Goal: Navigation & Orientation: Find specific page/section

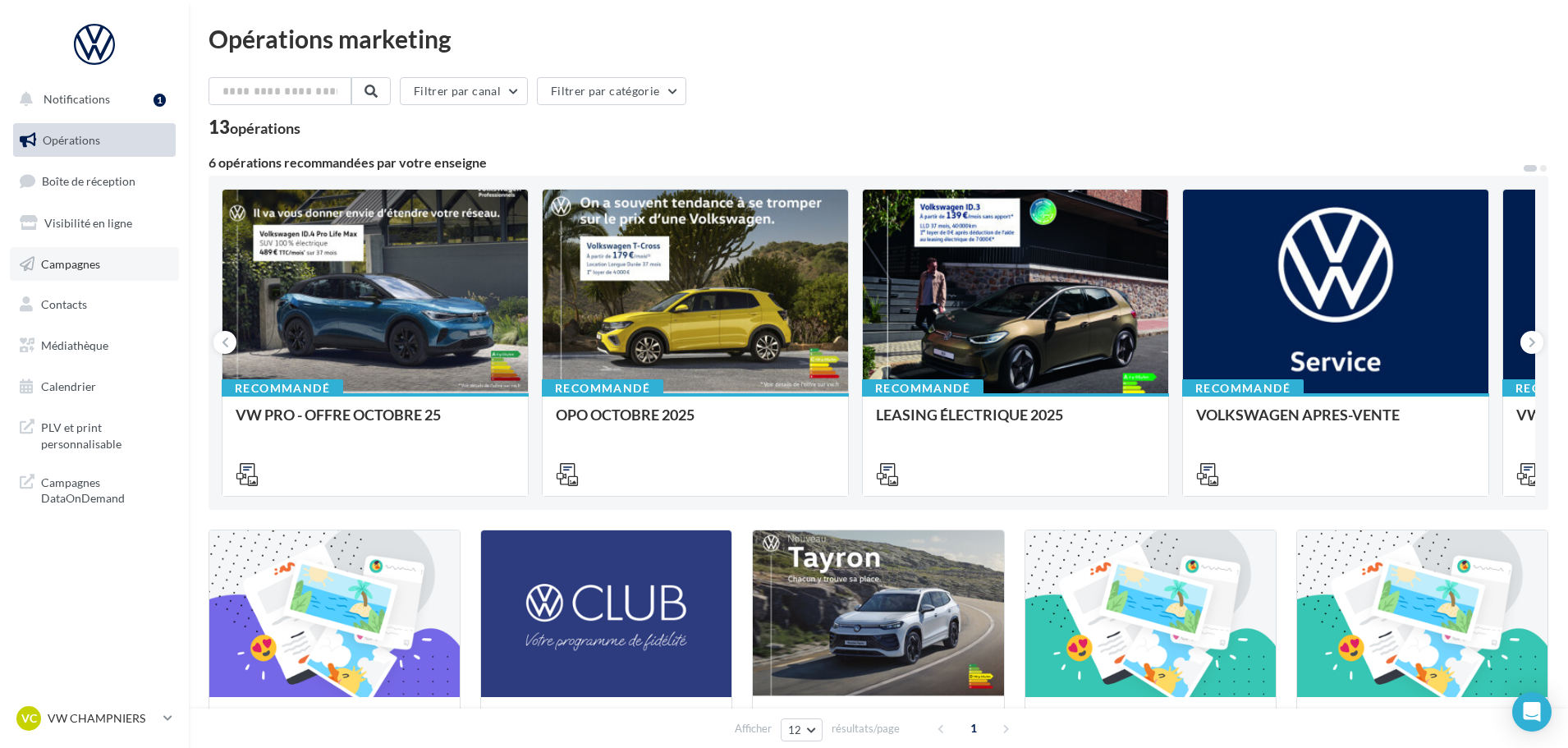
click at [93, 260] on span "Campagnes" at bounding box center [70, 263] width 59 height 14
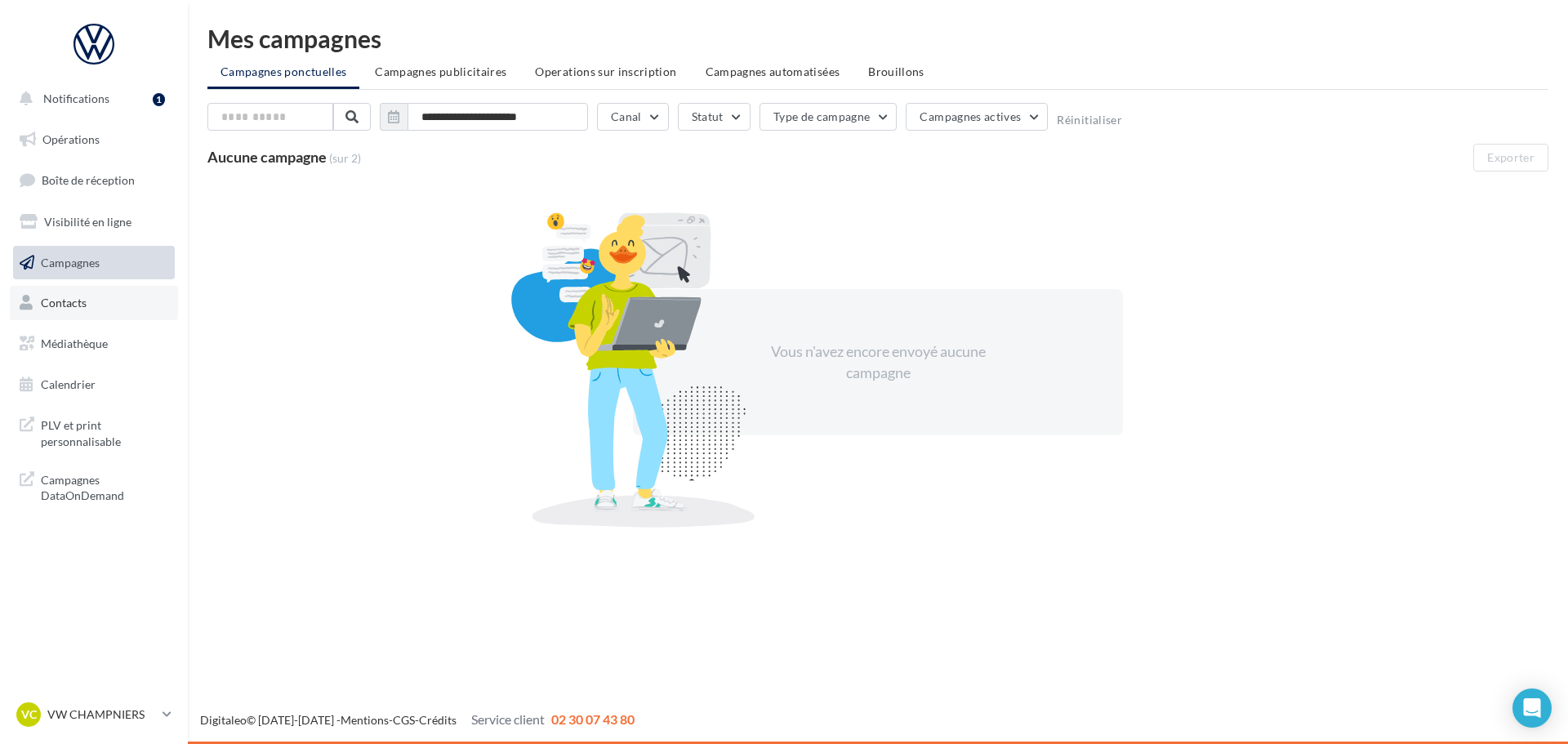
click at [73, 300] on span "Contacts" at bounding box center [63, 302] width 46 height 14
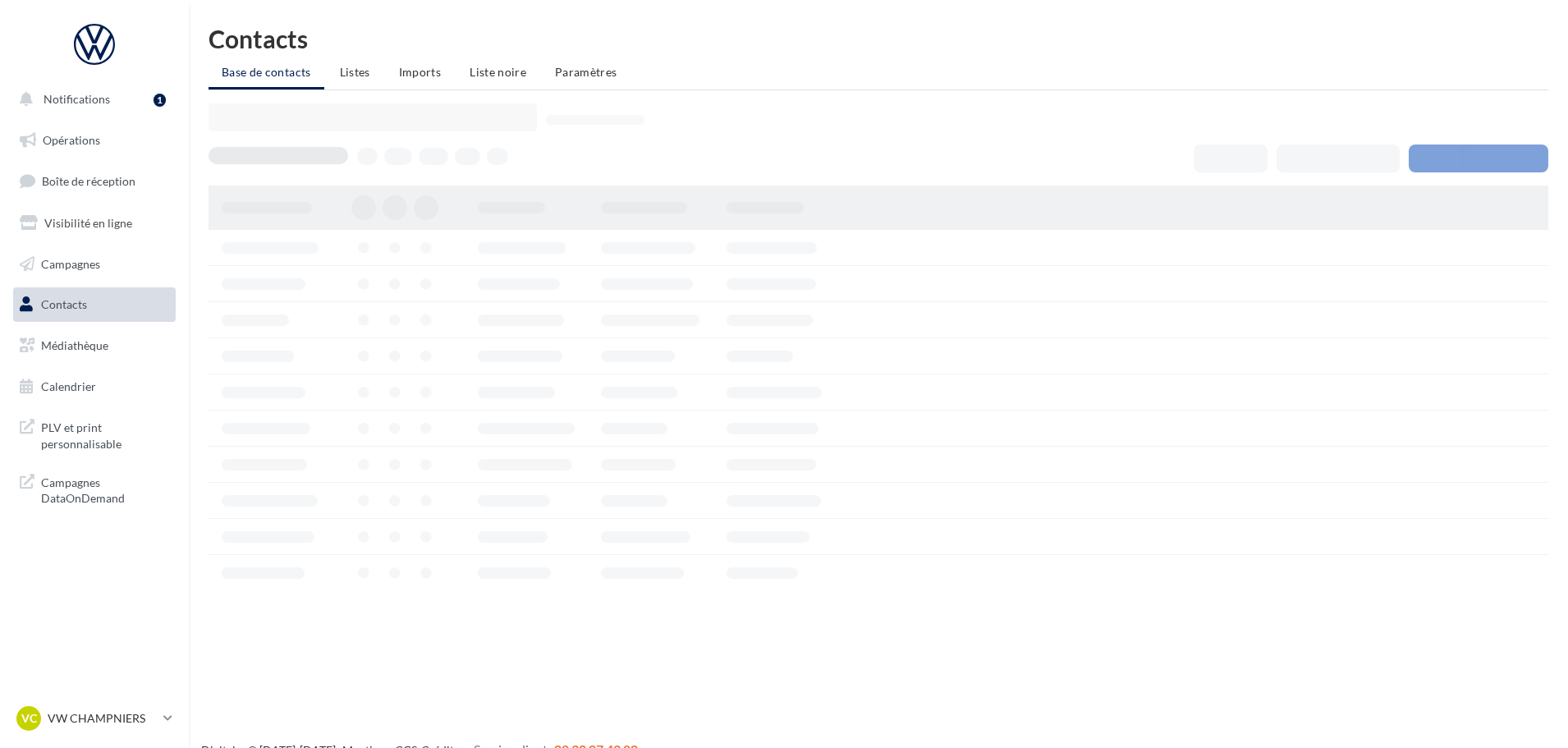
click at [61, 343] on span "Médiathèque" at bounding box center [74, 345] width 67 height 14
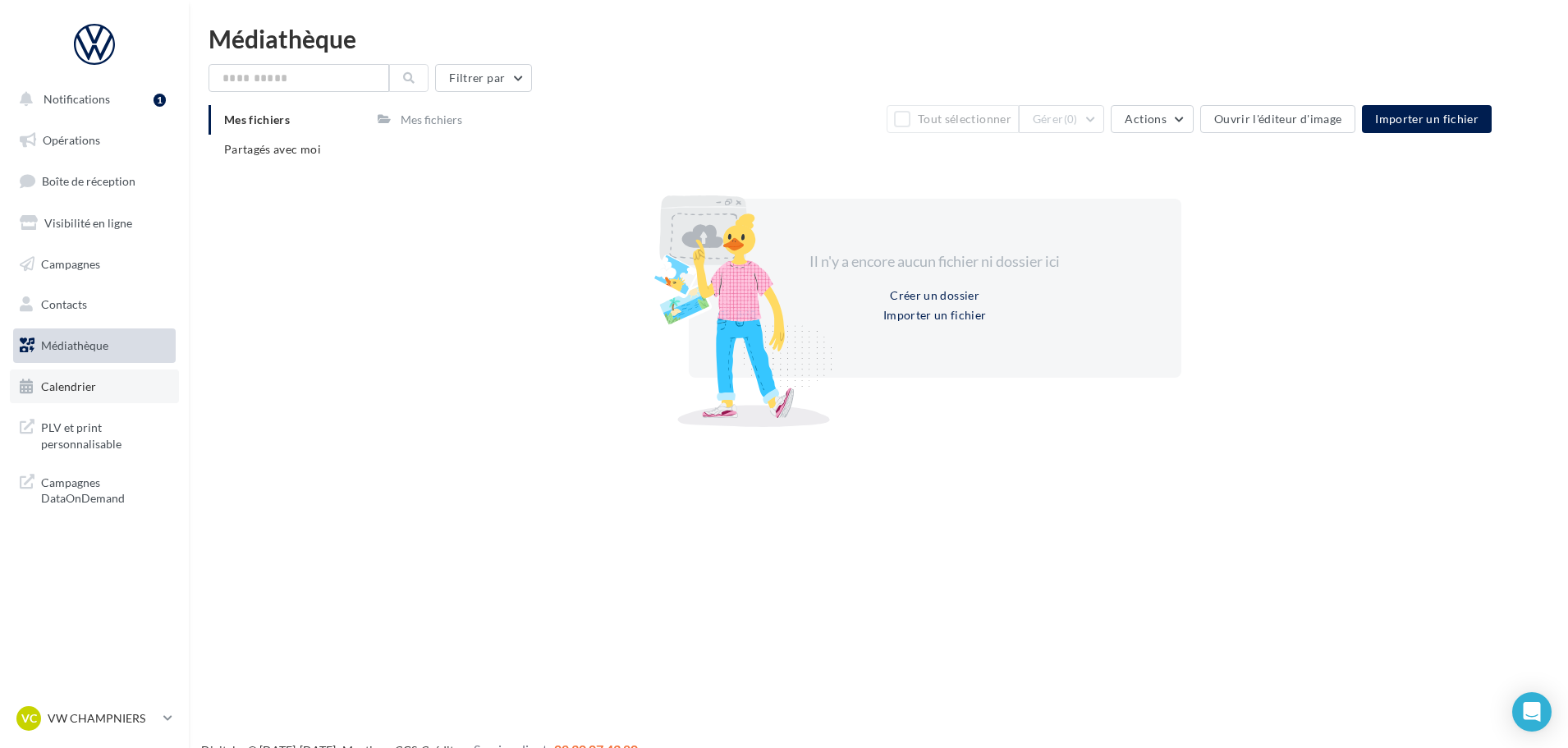
click at [71, 380] on span "Calendrier" at bounding box center [68, 386] width 55 height 14
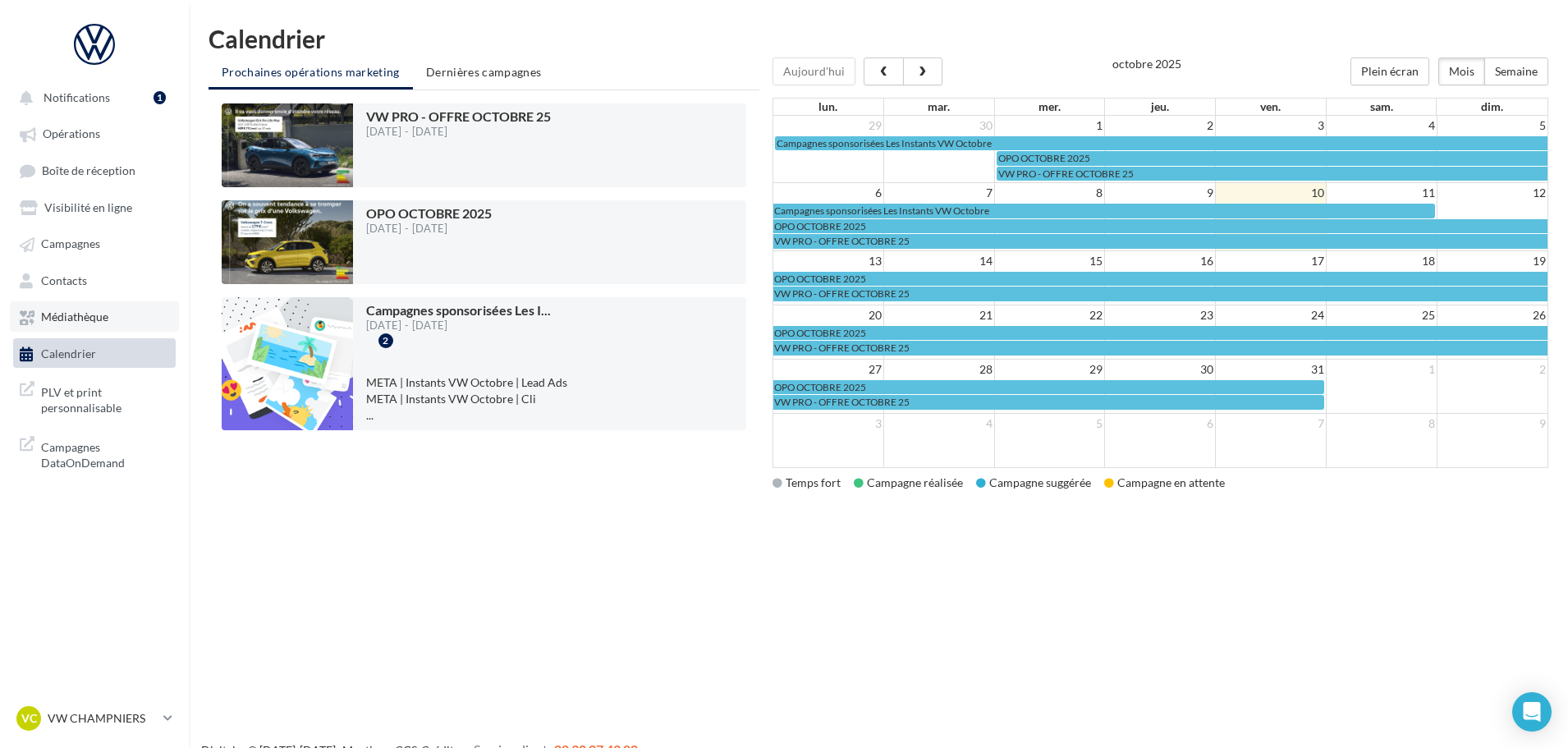
click at [76, 317] on span "Médiathèque" at bounding box center [74, 317] width 67 height 14
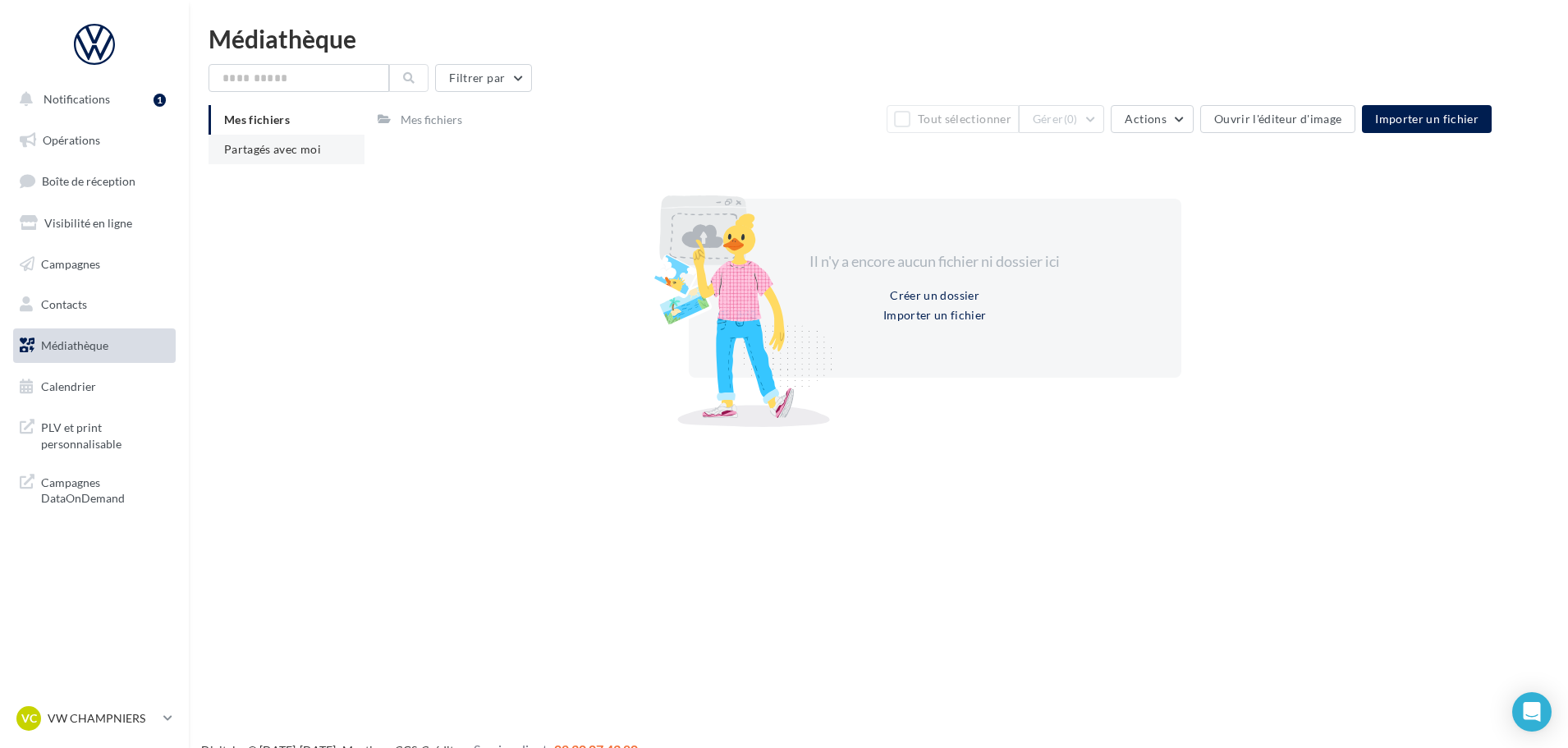
click at [288, 151] on span "Partagés avec moi" at bounding box center [272, 149] width 97 height 14
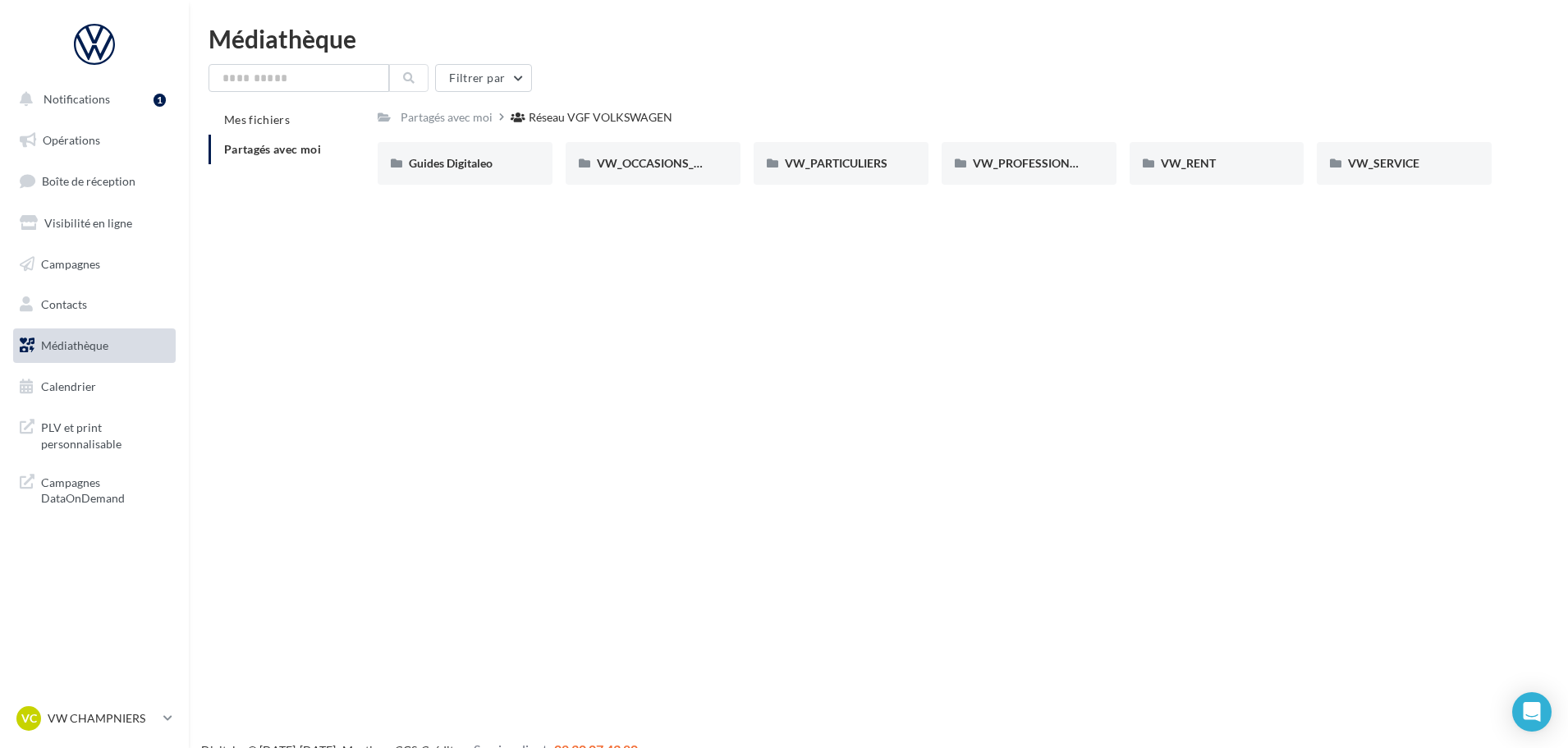
click at [177, 725] on div "VC VW CHAMPNIERS vw-cham-cou" at bounding box center [94, 725] width 189 height 45
click at [171, 722] on link "VC VW CHAMPNIERS vw-cham-cou" at bounding box center [94, 718] width 163 height 31
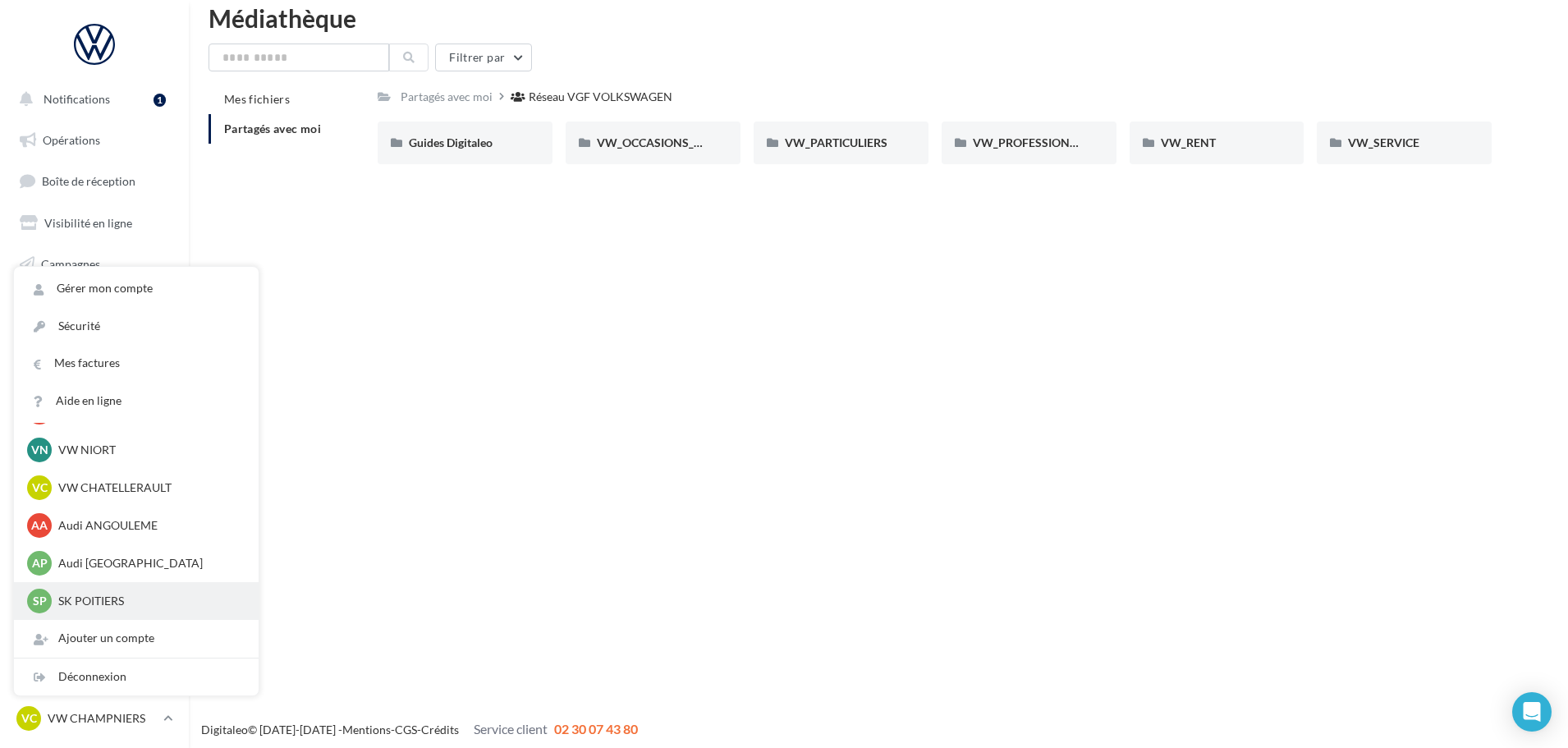
scroll to position [26, 0]
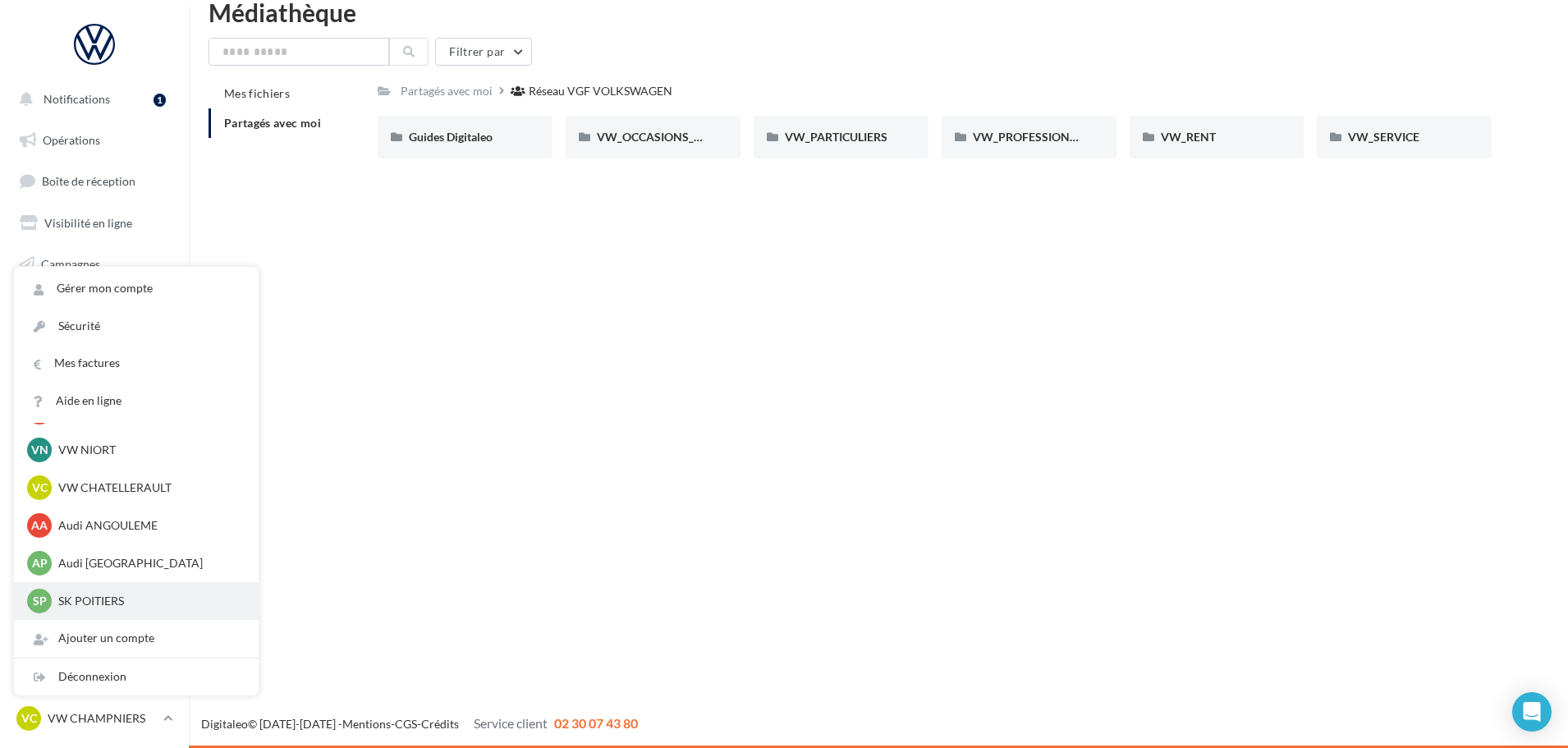
click at [123, 597] on p "SK POITIERS" at bounding box center [148, 601] width 180 height 16
